Goal: Task Accomplishment & Management: Use online tool/utility

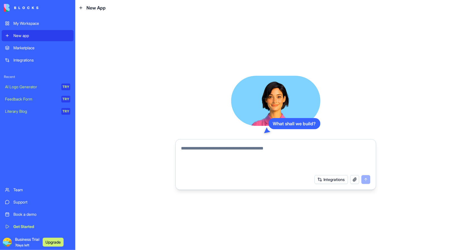
click at [52, 243] on button "Upgrade" at bounding box center [53, 242] width 21 height 9
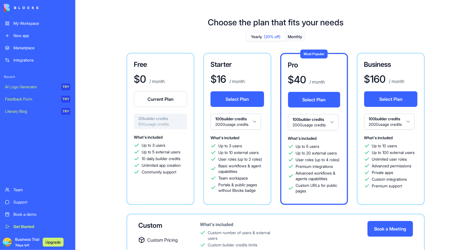
click at [24, 242] on span "Business Trial 7 days left" at bounding box center [27, 242] width 24 height 11
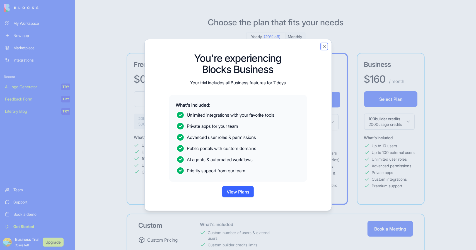
click at [324, 45] on button "Close" at bounding box center [324, 47] width 6 height 6
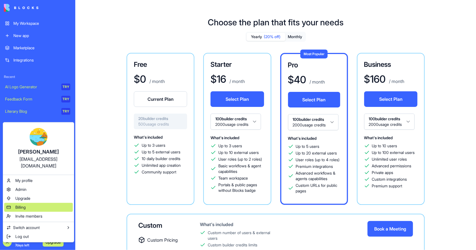
click at [30, 203] on div "Billing" at bounding box center [38, 207] width 69 height 9
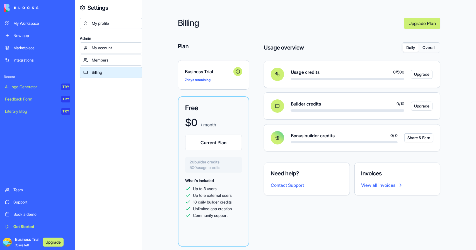
click at [30, 34] on div "New app" at bounding box center [41, 36] width 57 height 6
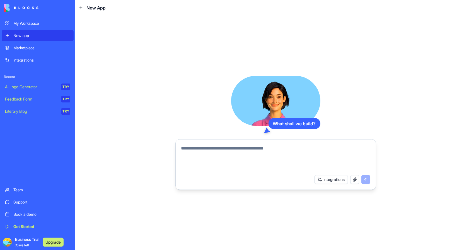
click at [361, 85] on div "What shall we build? Integrations" at bounding box center [275, 133] width 201 height 114
click at [356, 181] on button "button" at bounding box center [354, 179] width 9 height 9
click at [180, 64] on div "What shall we build? Integrations" at bounding box center [275, 133] width 400 height 235
drag, startPoint x: 213, startPoint y: 143, endPoint x: 208, endPoint y: 162, distance: 19.8
click at [213, 143] on div at bounding box center [276, 157] width 196 height 30
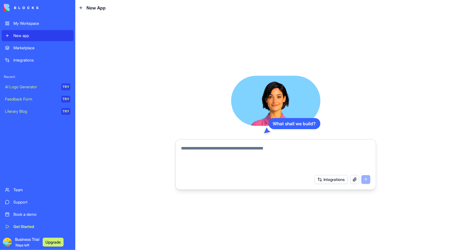
click at [208, 146] on textarea at bounding box center [275, 158] width 189 height 27
type textarea "**"
drag, startPoint x: 180, startPoint y: 153, endPoint x: 175, endPoint y: 154, distance: 5.4
click at [175, 154] on div "What shall we build? ** Integrations" at bounding box center [275, 133] width 400 height 235
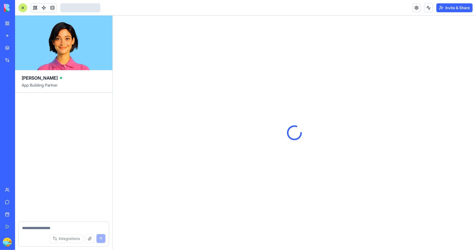
click at [148, 123] on div at bounding box center [294, 133] width 363 height 235
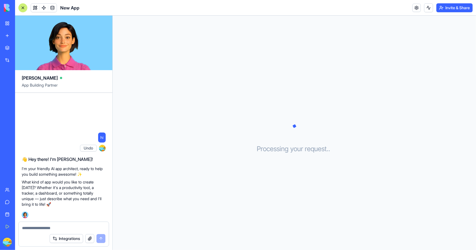
click at [72, 199] on p "What kind of app would you like to create [DATE]? Whether it's a productivity t…" at bounding box center [64, 193] width 84 height 28
click at [70, 201] on p "What kind of app would you like to create [DATE]? Whether it's a productivity t…" at bounding box center [64, 193] width 84 height 28
click at [54, 227] on textarea at bounding box center [63, 228] width 83 height 6
type textarea "****"
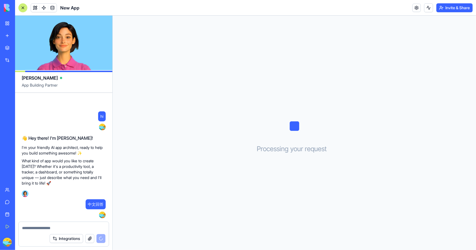
scroll to position [40, 0]
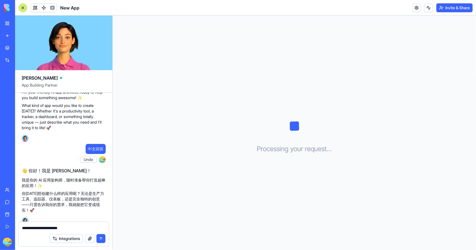
paste textarea "**********"
click at [92, 240] on button "button" at bounding box center [89, 238] width 9 height 9
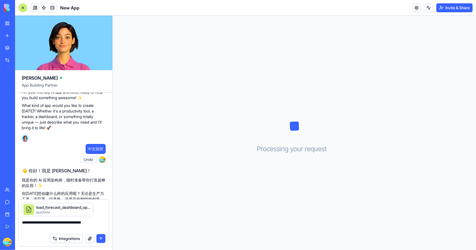
click at [100, 223] on textarea "**********" at bounding box center [64, 225] width 84 height 11
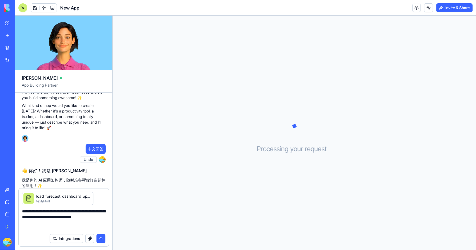
paste textarea "**********"
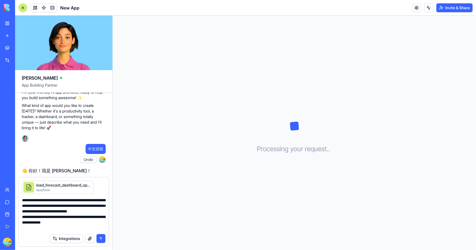
type textarea "**********"
click at [101, 240] on button "submit" at bounding box center [100, 238] width 9 height 9
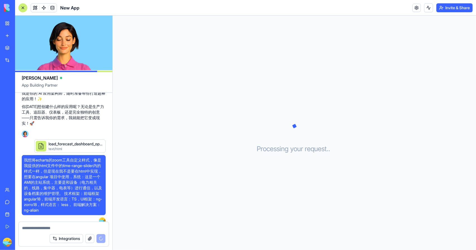
scroll to position [194, 0]
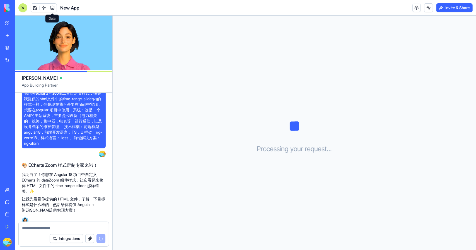
click at [52, 6] on span at bounding box center [53, 8] width 16 height 16
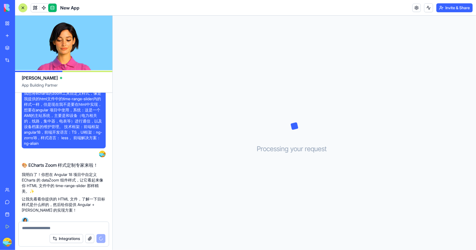
click at [50, 6] on link at bounding box center [52, 8] width 8 height 8
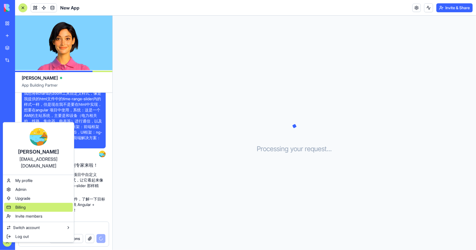
click at [28, 203] on div "Billing" at bounding box center [38, 207] width 69 height 9
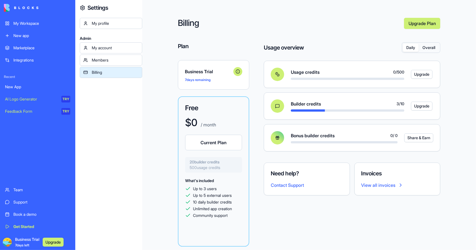
drag, startPoint x: 115, startPoint y: 119, endPoint x: 120, endPoint y: 115, distance: 6.7
click at [115, 119] on div "My profile Admin My account Members Billing" at bounding box center [111, 143] width 62 height 250
click at [432, 46] on button "Overall" at bounding box center [429, 48] width 20 height 8
click at [114, 158] on div "My profile Admin My account Members Billing" at bounding box center [111, 143] width 62 height 250
click at [116, 161] on div "My profile Admin My account Members Billing" at bounding box center [111, 143] width 62 height 250
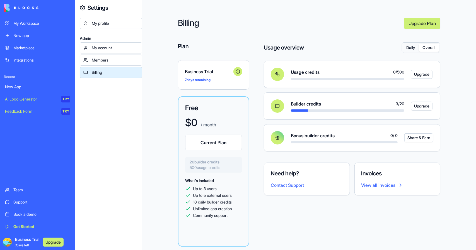
click at [24, 227] on div "Get Started" at bounding box center [41, 227] width 57 height 6
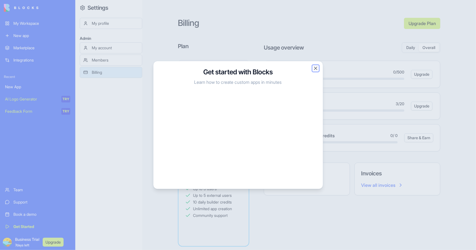
click at [316, 68] on button "Close" at bounding box center [316, 69] width 6 height 6
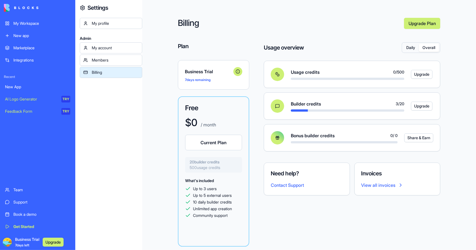
click at [30, 26] on div "My Workspace" at bounding box center [41, 24] width 57 height 6
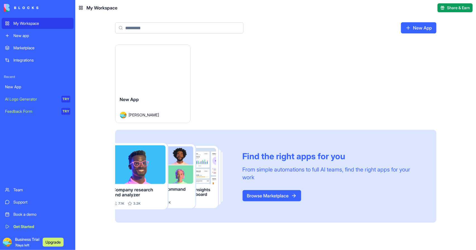
click at [157, 67] on button "Launch" at bounding box center [153, 68] width 42 height 11
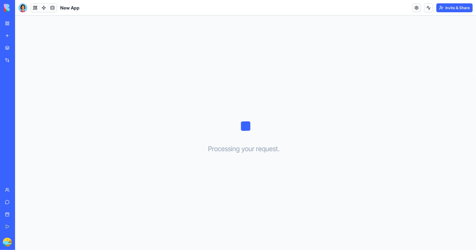
click at [118, 161] on div "Processing your request . . ." at bounding box center [245, 133] width 461 height 235
click at [23, 9] on div at bounding box center [22, 7] width 9 height 9
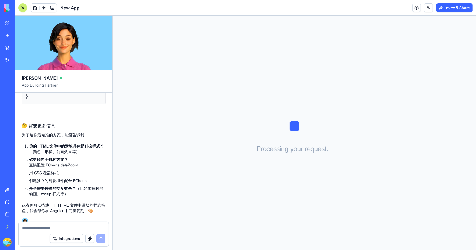
scroll to position [1660, 0]
click at [47, 227] on textarea at bounding box center [63, 228] width 83 height 6
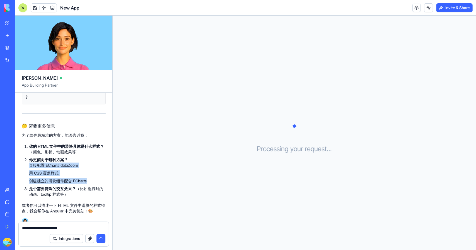
drag, startPoint x: 31, startPoint y: 159, endPoint x: 89, endPoint y: 174, distance: 60.2
click at [89, 174] on ul "直接配置 ECharts dataZoom 用 CSS 覆盖样式 创建独立的滑块组件配合 ECharts" at bounding box center [67, 173] width 77 height 21
copy ul "直接配置 ECharts dataZoom 用 CSS 覆盖样式 创建独立的滑块组件配合 ECharts"
drag, startPoint x: 100, startPoint y: 229, endPoint x: 85, endPoint y: 230, distance: 15.1
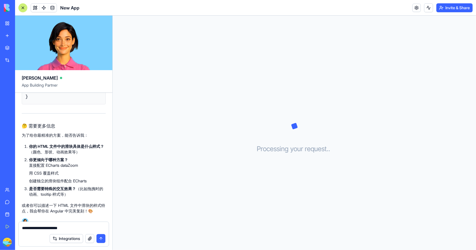
click at [85, 230] on textarea "**********" at bounding box center [64, 228] width 84 height 6
paste textarea "**********"
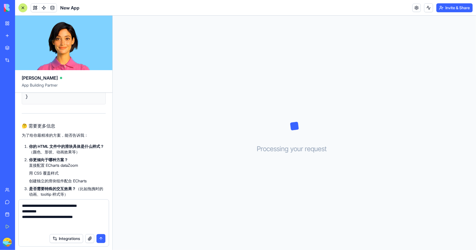
type textarea "**********"
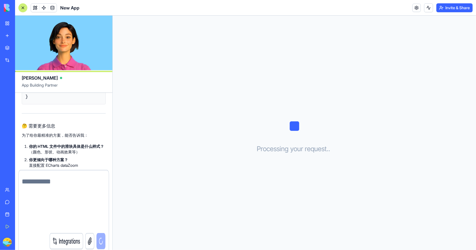
scroll to position [1698, 0]
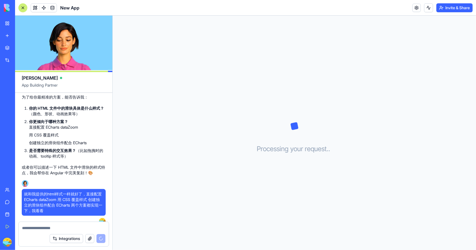
click at [289, 85] on div "Processing your request . . ." at bounding box center [294, 133] width 363 height 235
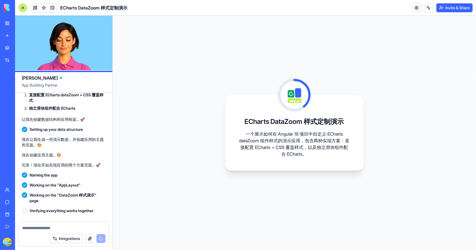
scroll to position [1872, 0]
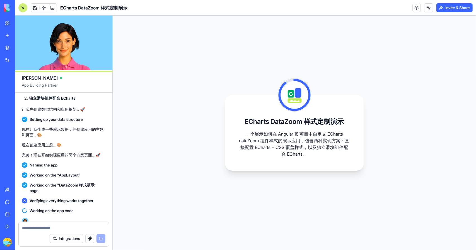
click at [217, 163] on div "ECharts DataZoom 样式定制演示 一个展示如何在 Angular 18 项目中自定义 ECharts dataZoom 组件样式的演示应用，包含…" at bounding box center [294, 133] width 363 height 235
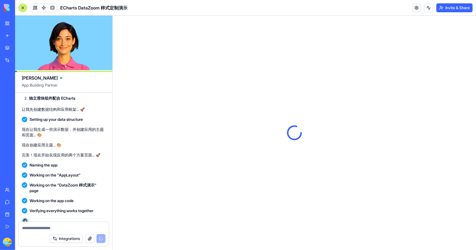
scroll to position [0, 0]
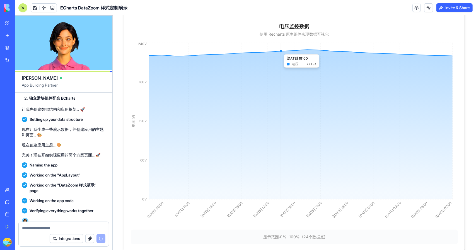
scroll to position [103, 0]
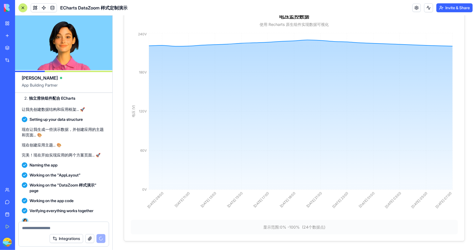
click at [310, 225] on span "( 24 个数据点)" at bounding box center [313, 227] width 23 height 5
drag, startPoint x: 332, startPoint y: 225, endPoint x: 279, endPoint y: 226, distance: 53.8
click at [279, 226] on div "显示范围: 0 % - 100 % ( 24 个数据点)" at bounding box center [294, 227] width 318 height 6
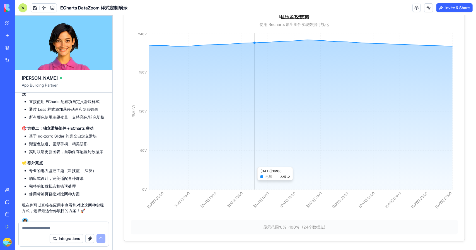
scroll to position [0, 0]
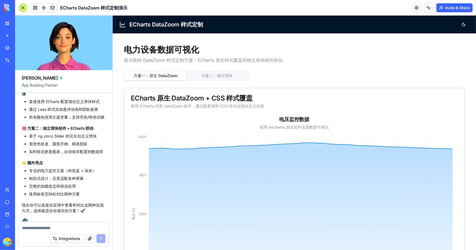
click at [213, 77] on button "方案二：独立滑块" at bounding box center [216, 75] width 61 height 9
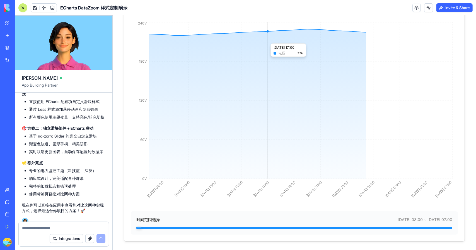
scroll to position [116, 0]
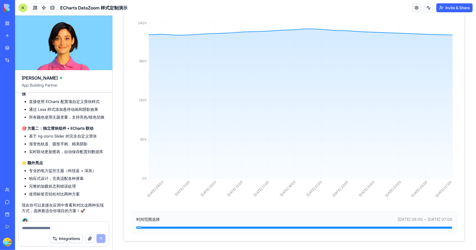
click at [136, 229] on span "Minimum" at bounding box center [139, 227] width 6 height 3
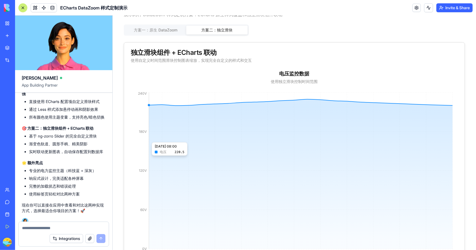
scroll to position [0, 0]
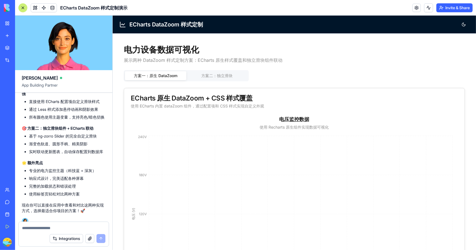
click at [161, 75] on button "方案一：原生 DataZoom" at bounding box center [155, 75] width 61 height 9
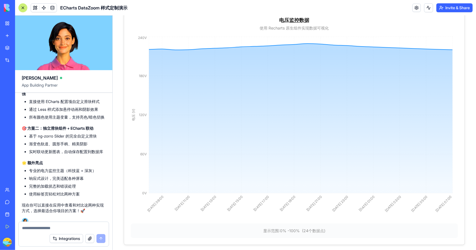
scroll to position [103, 0]
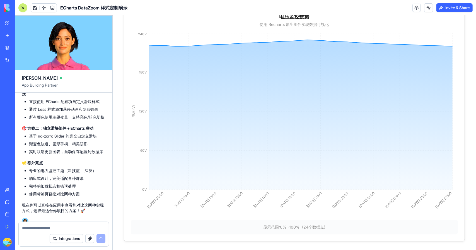
drag, startPoint x: 261, startPoint y: 226, endPoint x: 336, endPoint y: 227, distance: 75.0
click at [335, 227] on div "显示范围: 0 % - 100 % ( 24 个数据点)" at bounding box center [293, 227] width 327 height 14
click at [341, 227] on div "显示范围: 0 % - 100 % ( 24 个数据点)" at bounding box center [294, 227] width 318 height 6
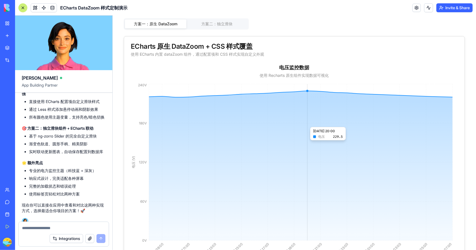
scroll to position [0, 0]
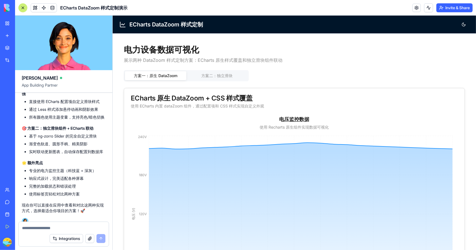
click at [219, 76] on button "方案二：独立滑块" at bounding box center [216, 75] width 61 height 9
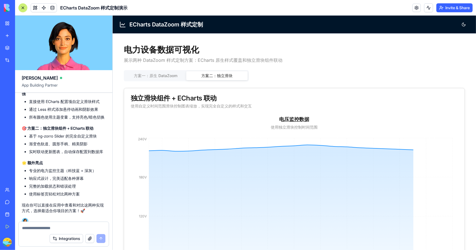
click at [233, 109] on div "独立滑块组件 + ECharts 联动 使用自定义时间范围滑块控制图表缩放，实现完全自定义的样式和交互" at bounding box center [294, 101] width 340 height 27
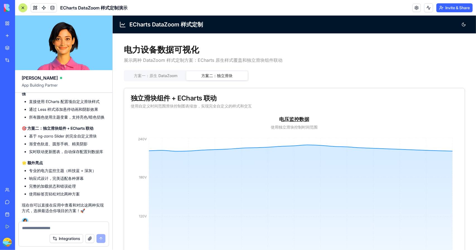
click at [173, 74] on button "方案一：原生 DataZoom" at bounding box center [155, 75] width 61 height 9
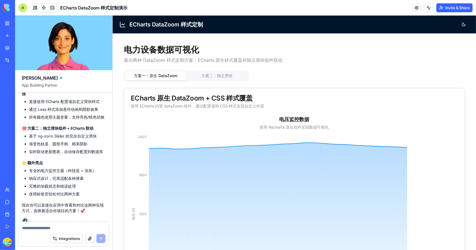
scroll to position [103, 0]
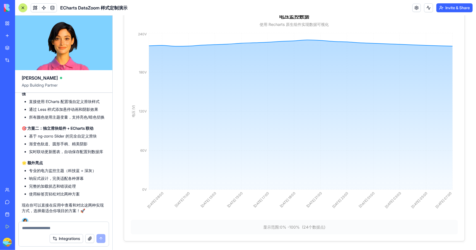
drag, startPoint x: 260, startPoint y: 224, endPoint x: 325, endPoint y: 223, distance: 65.2
click at [324, 224] on div "显示范围: 0 % - 100 % ( 24 个数据点)" at bounding box center [294, 227] width 318 height 6
click at [332, 226] on div "显示范围: 0 % - 100 % ( 24 个数据点)" at bounding box center [294, 227] width 318 height 6
click at [328, 228] on div "显示范围: 0 % - 100 % ( 24 个数据点)" at bounding box center [293, 227] width 327 height 14
click at [314, 228] on div "显示范围: 0 % - 100 % ( 24 个数据点)" at bounding box center [293, 227] width 327 height 14
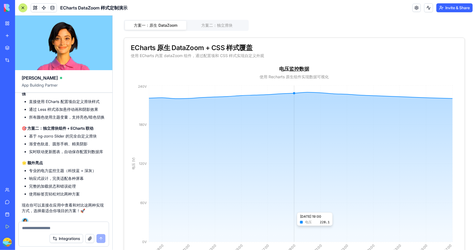
scroll to position [0, 0]
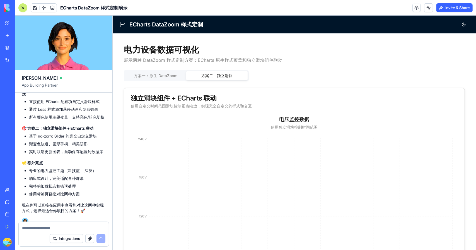
click at [219, 75] on button "方案二：独立滑块" at bounding box center [216, 75] width 61 height 9
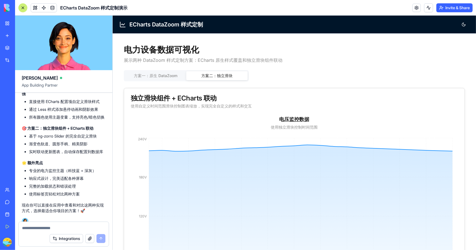
drag, startPoint x: 301, startPoint y: 82, endPoint x: 293, endPoint y: 74, distance: 11.2
click at [293, 74] on div "方案一：原生 DataZoom 方案二：独立滑块 独立滑块组件 + ECharts 联动 使用自定义时间范围滑块控制图表缩放，实现完全自定义的样式和交互 电压…" at bounding box center [293, 214] width 341 height 288
click at [122, 27] on icon at bounding box center [122, 24] width 7 height 7
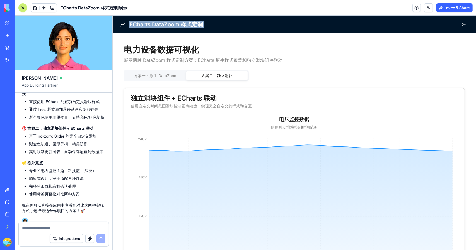
click at [122, 27] on icon at bounding box center [122, 24] width 7 height 7
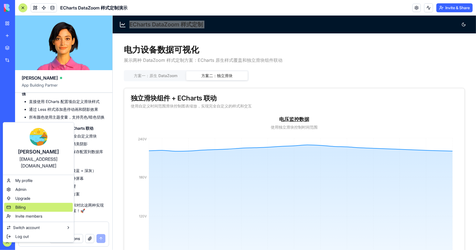
click at [33, 203] on div "Billing" at bounding box center [38, 207] width 69 height 9
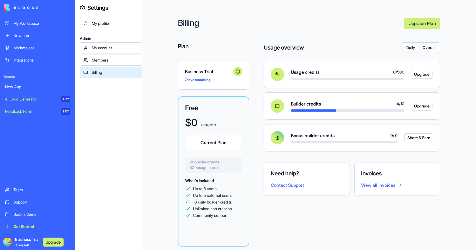
click at [98, 170] on div "My profile Admin My account Members Billing" at bounding box center [111, 143] width 62 height 250
click at [27, 37] on div "New app" at bounding box center [41, 36] width 57 height 6
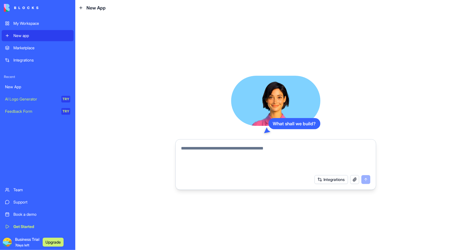
click at [34, 24] on div "My Workspace" at bounding box center [41, 24] width 57 height 6
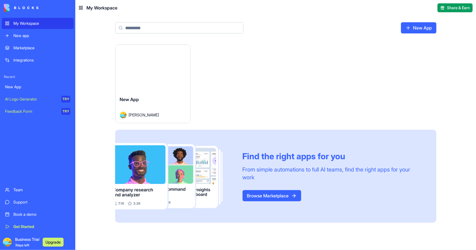
click at [145, 84] on div "Launch" at bounding box center [152, 68] width 75 height 47
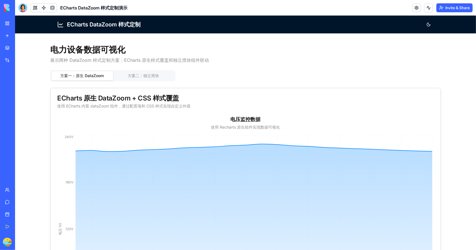
click at [145, 72] on button "方案二：独立滑块" at bounding box center [143, 75] width 61 height 9
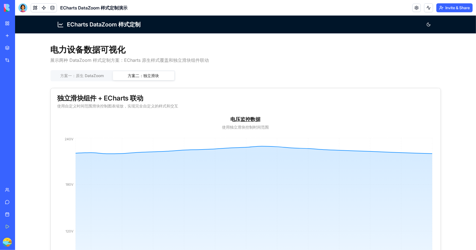
click at [6, 4] on img at bounding box center [21, 8] width 35 height 8
click at [19, 8] on img at bounding box center [21, 8] width 35 height 8
click at [20, 8] on img at bounding box center [21, 8] width 35 height 8
click at [22, 7] on img at bounding box center [21, 8] width 35 height 8
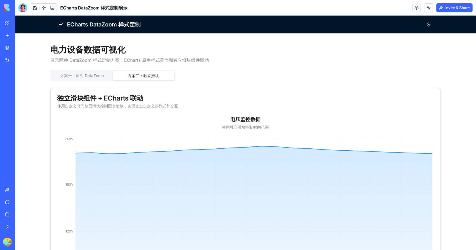
click at [22, 7] on img at bounding box center [21, 8] width 35 height 8
